Goal: Find contact information: Find contact information

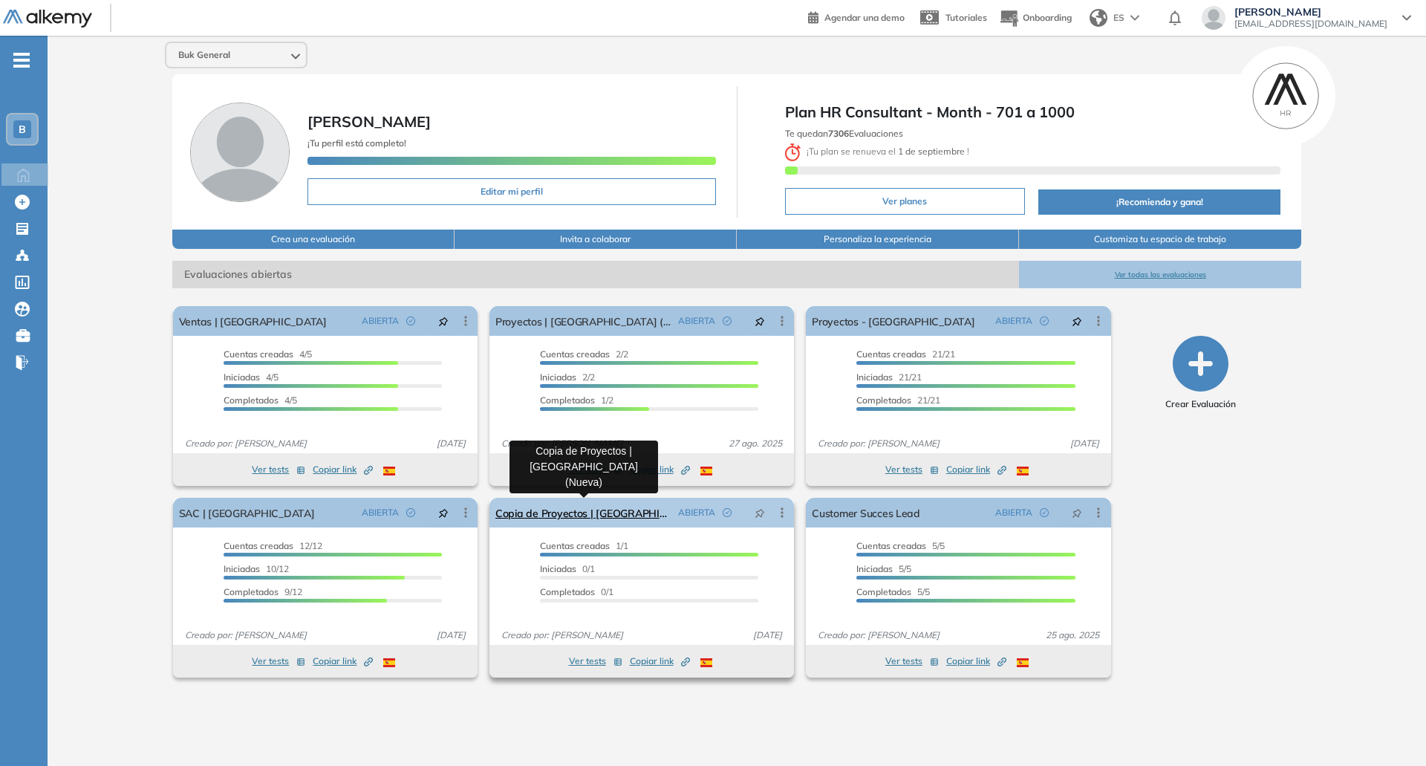
click at [552, 507] on link "Copia de Proyectos | [GEOGRAPHIC_DATA] (Nueva)" at bounding box center [583, 513] width 177 height 30
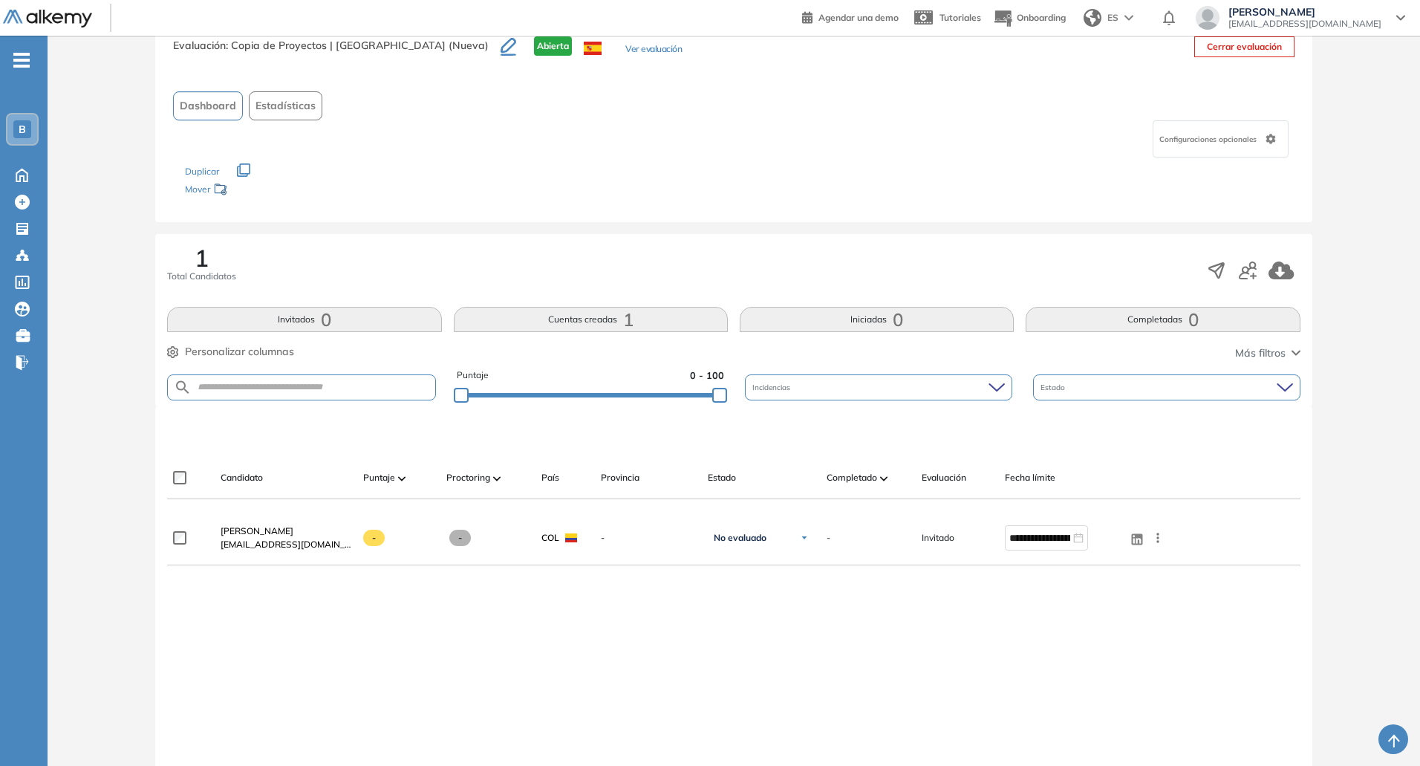
scroll to position [137, 0]
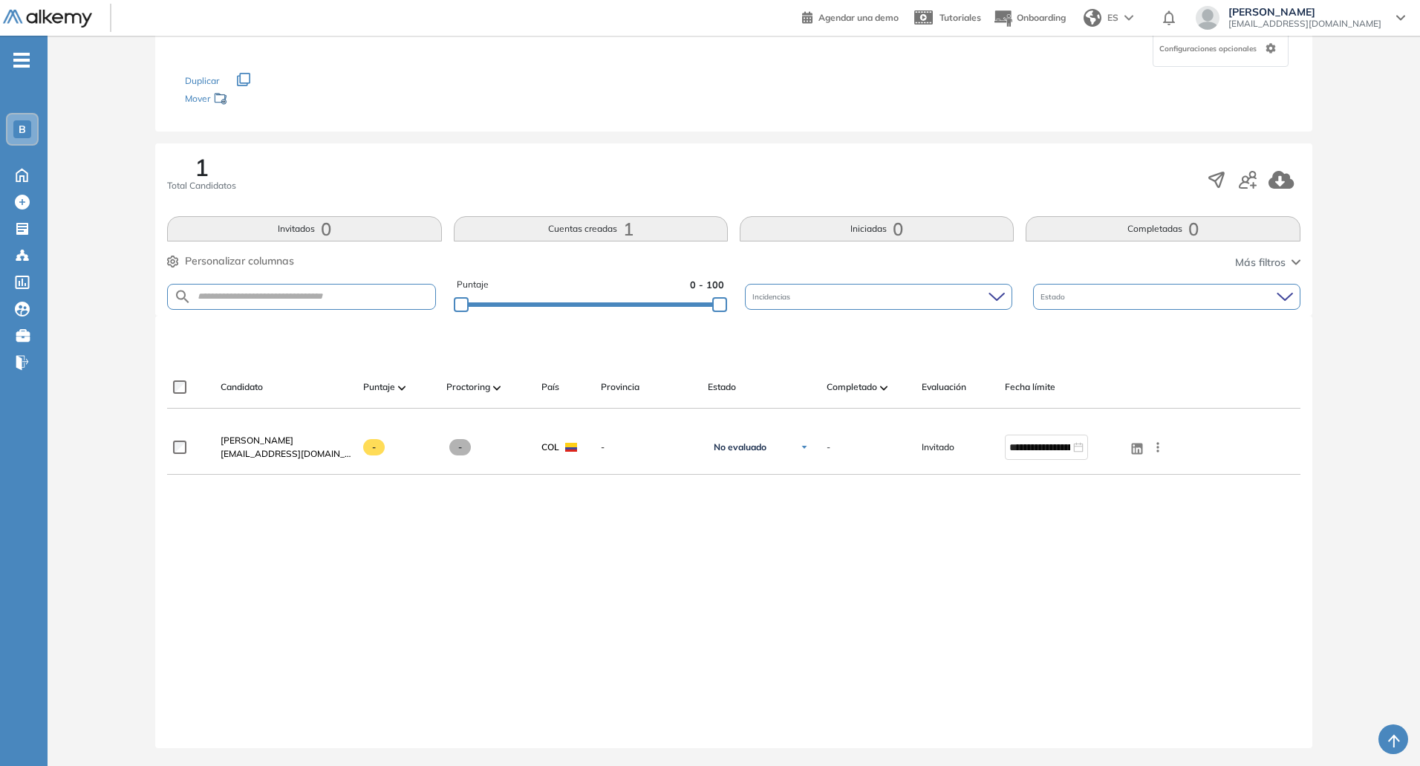
click at [735, 616] on div "**********" at bounding box center [733, 572] width 1133 height 304
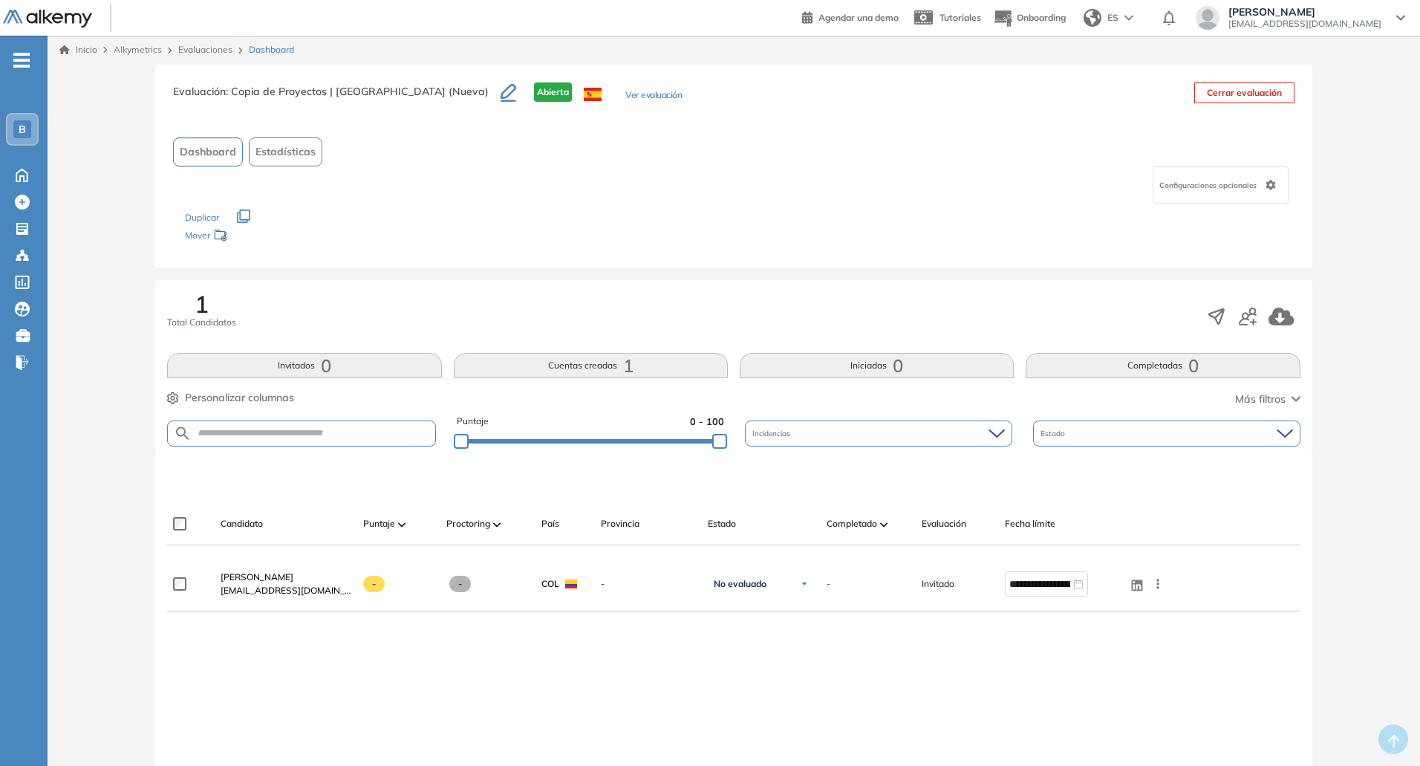
scroll to position [0, 0]
click at [25, 179] on icon at bounding box center [22, 174] width 26 height 18
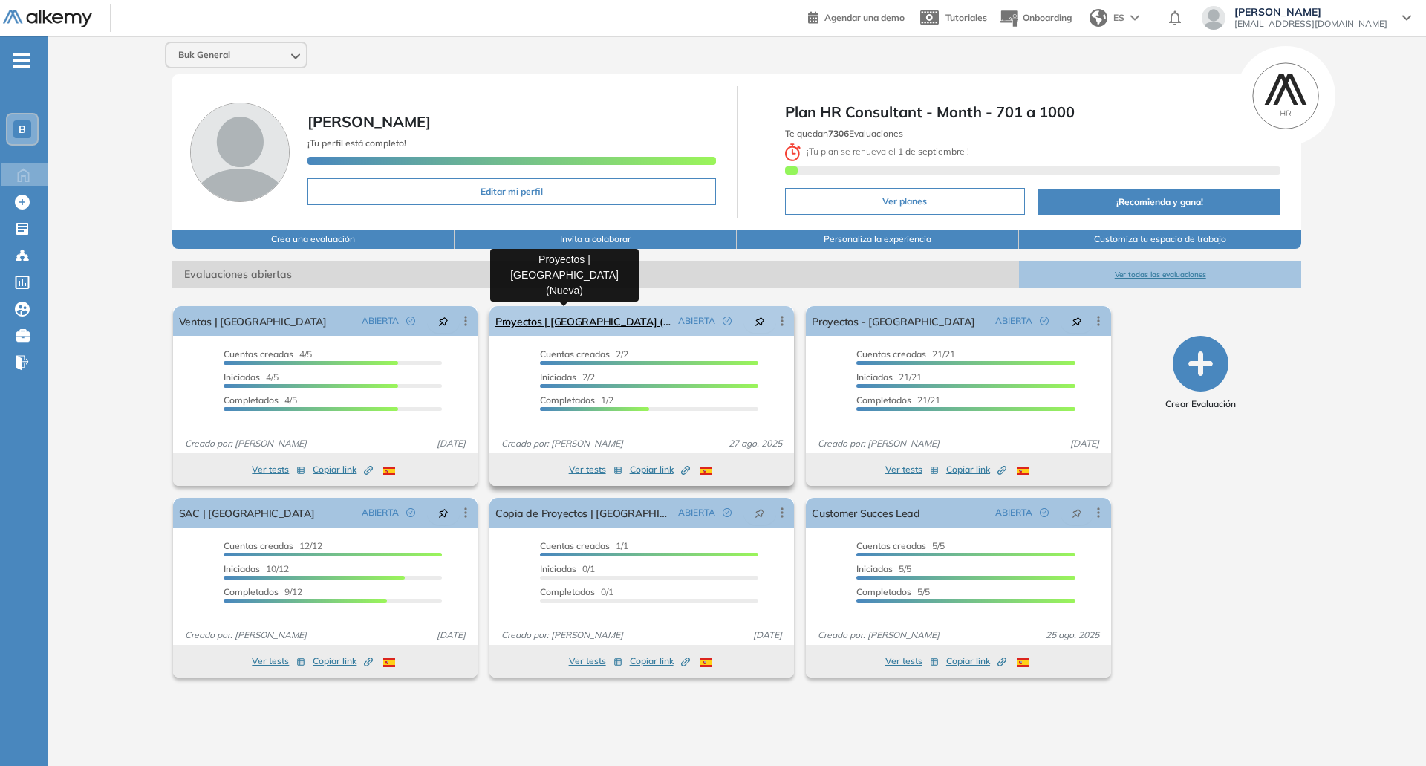
click at [562, 323] on link "Proyectos | [GEOGRAPHIC_DATA] (Nueva)" at bounding box center [583, 321] width 177 height 30
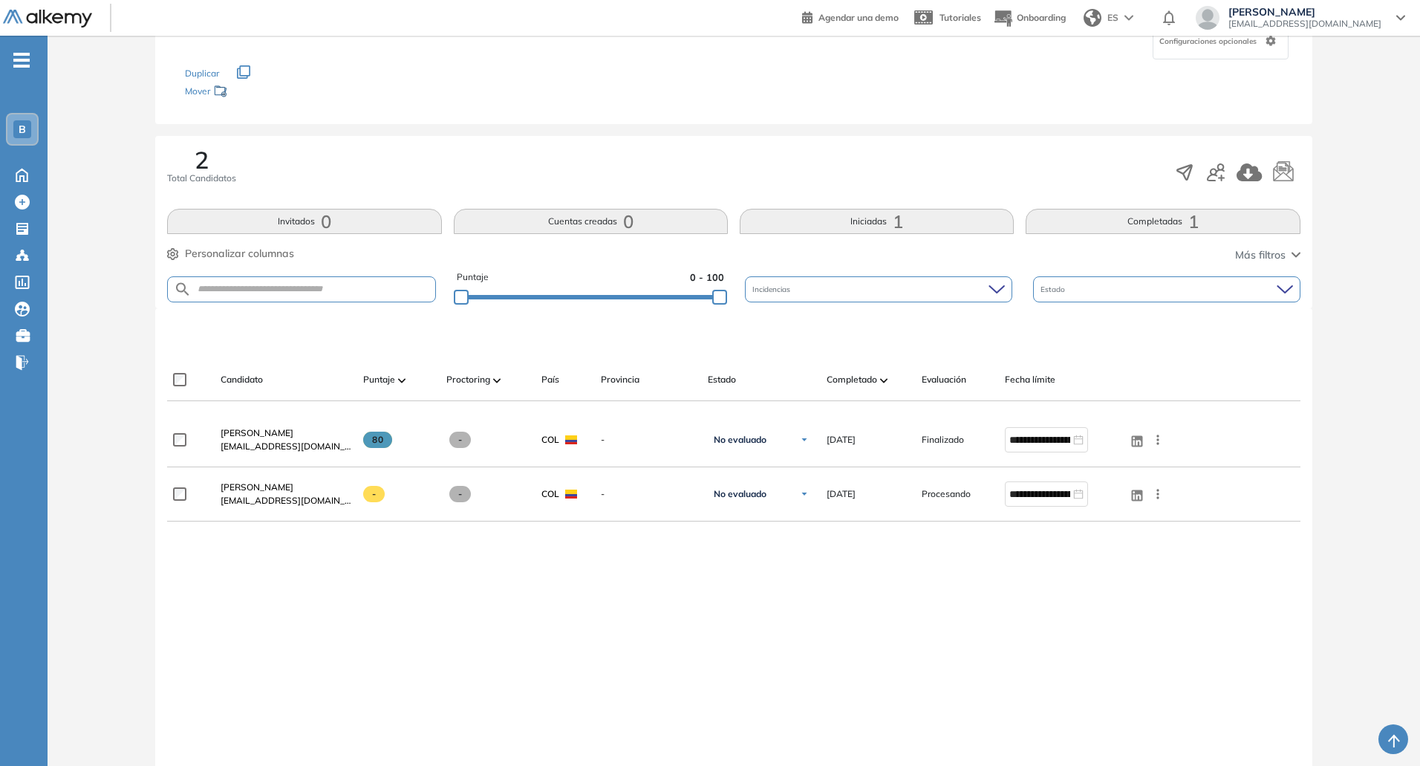
scroll to position [149, 0]
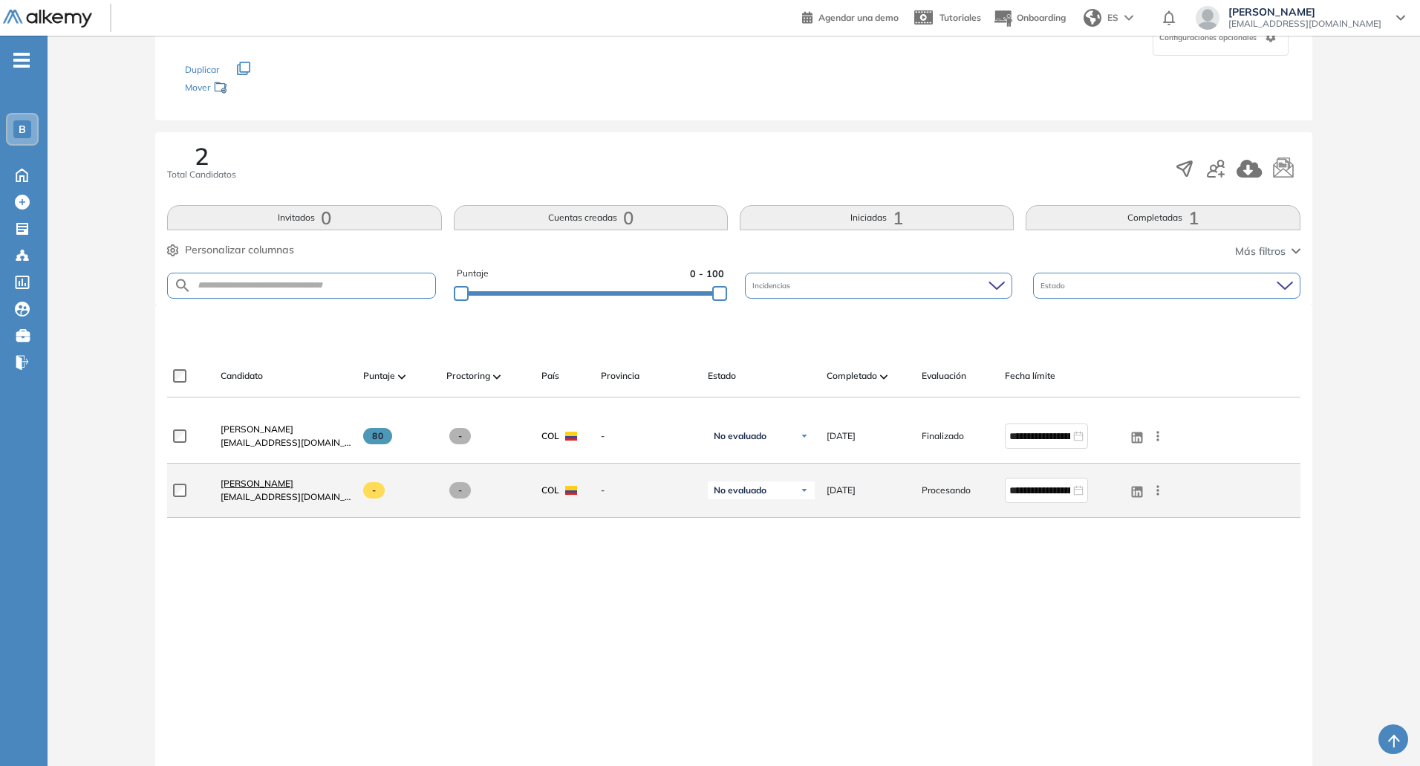
click at [270, 479] on span "[PERSON_NAME]" at bounding box center [257, 483] width 73 height 11
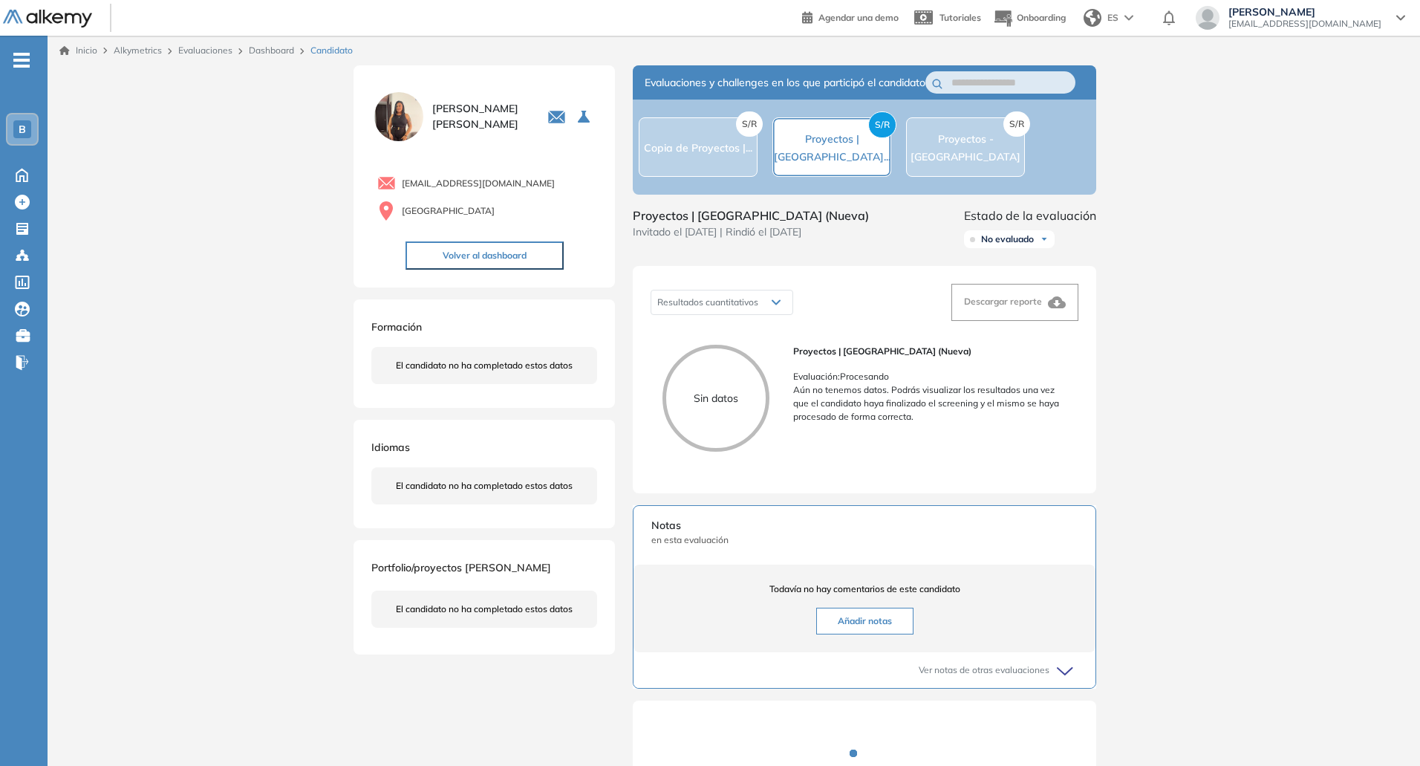
click at [1177, 384] on div "Inicio Alkymetrics Evaluaciones Dashboard Candidato Duración : 00:00:00 Cantida…" at bounding box center [734, 480] width 1373 height 888
click at [667, 171] on div "S/R Copia de Proyectos |..." at bounding box center [698, 146] width 119 height 59
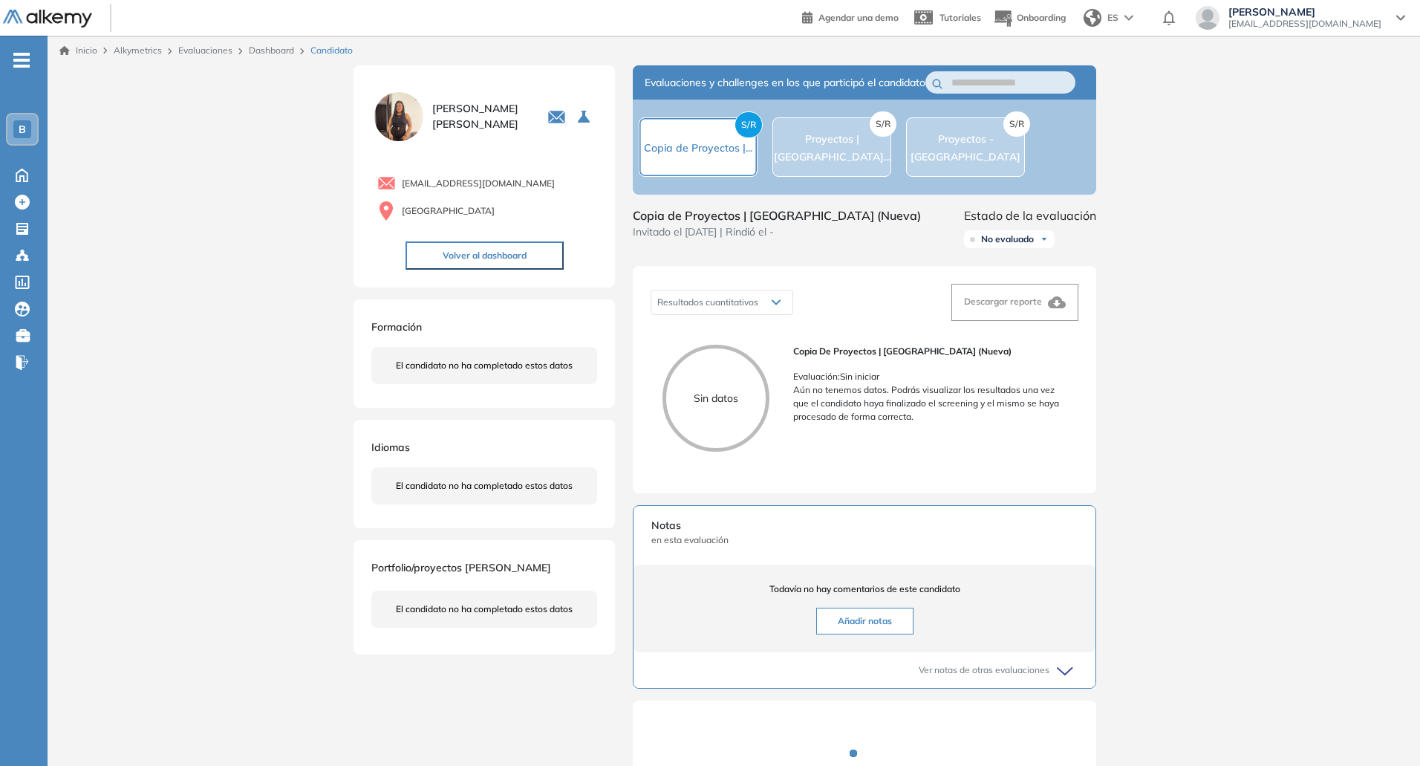
click at [926, 173] on div "S/R Proyectos - [GEOGRAPHIC_DATA]" at bounding box center [965, 146] width 119 height 59
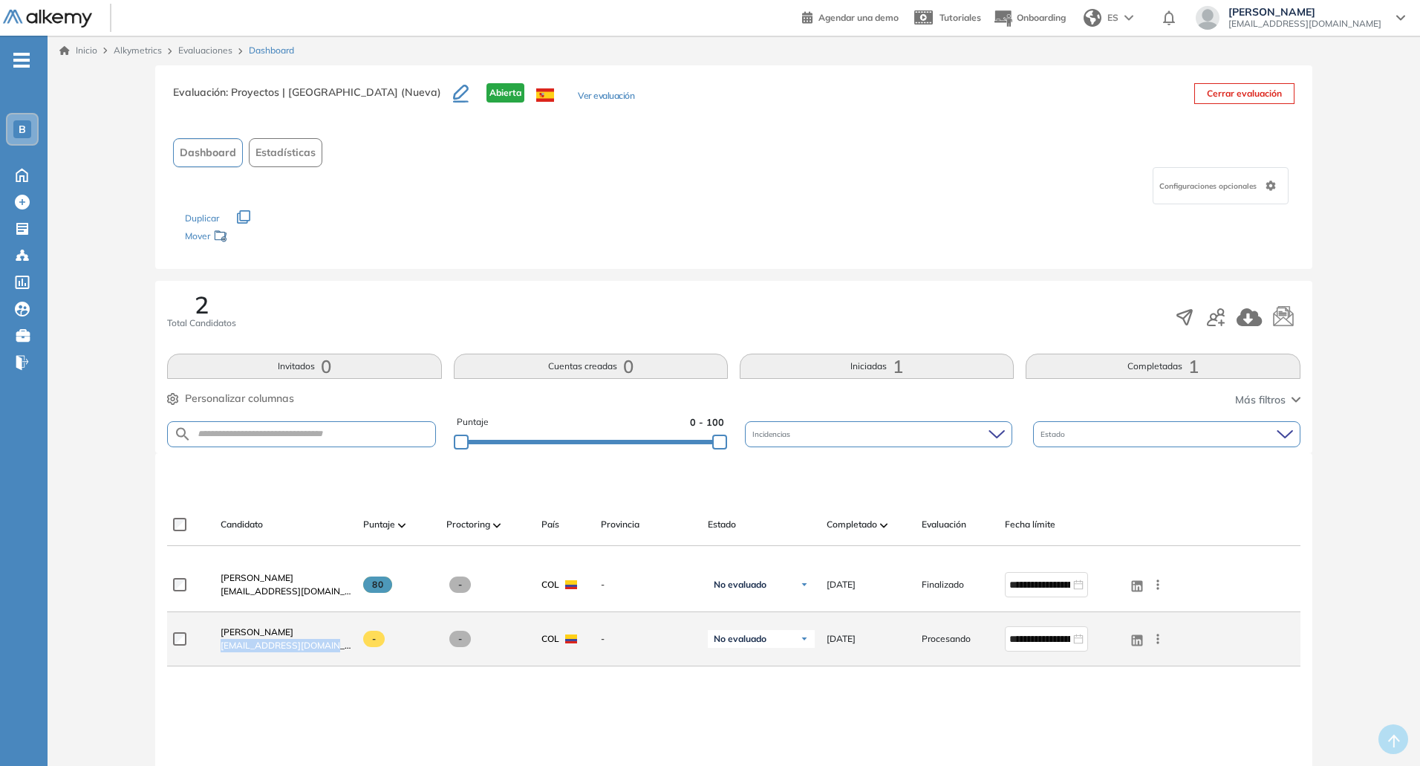
drag, startPoint x: 328, startPoint y: 647, endPoint x: 212, endPoint y: 646, distance: 116.6
click at [212, 646] on div "[PERSON_NAME] [EMAIL_ADDRESS][DOMAIN_NAME]" at bounding box center [280, 639] width 143 height 51
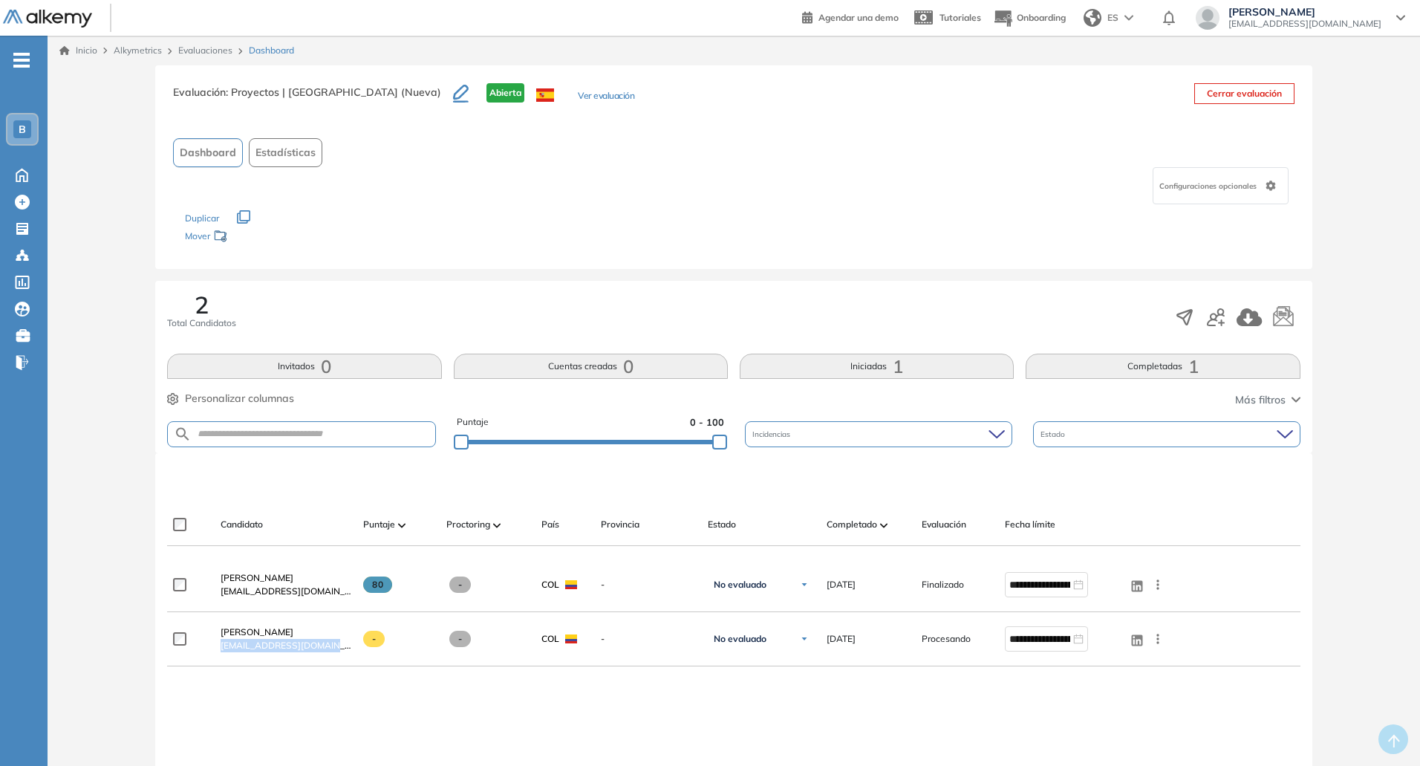
copy span "[EMAIL_ADDRESS][DOMAIN_NAME]"
